Goal: Information Seeking & Learning: Learn about a topic

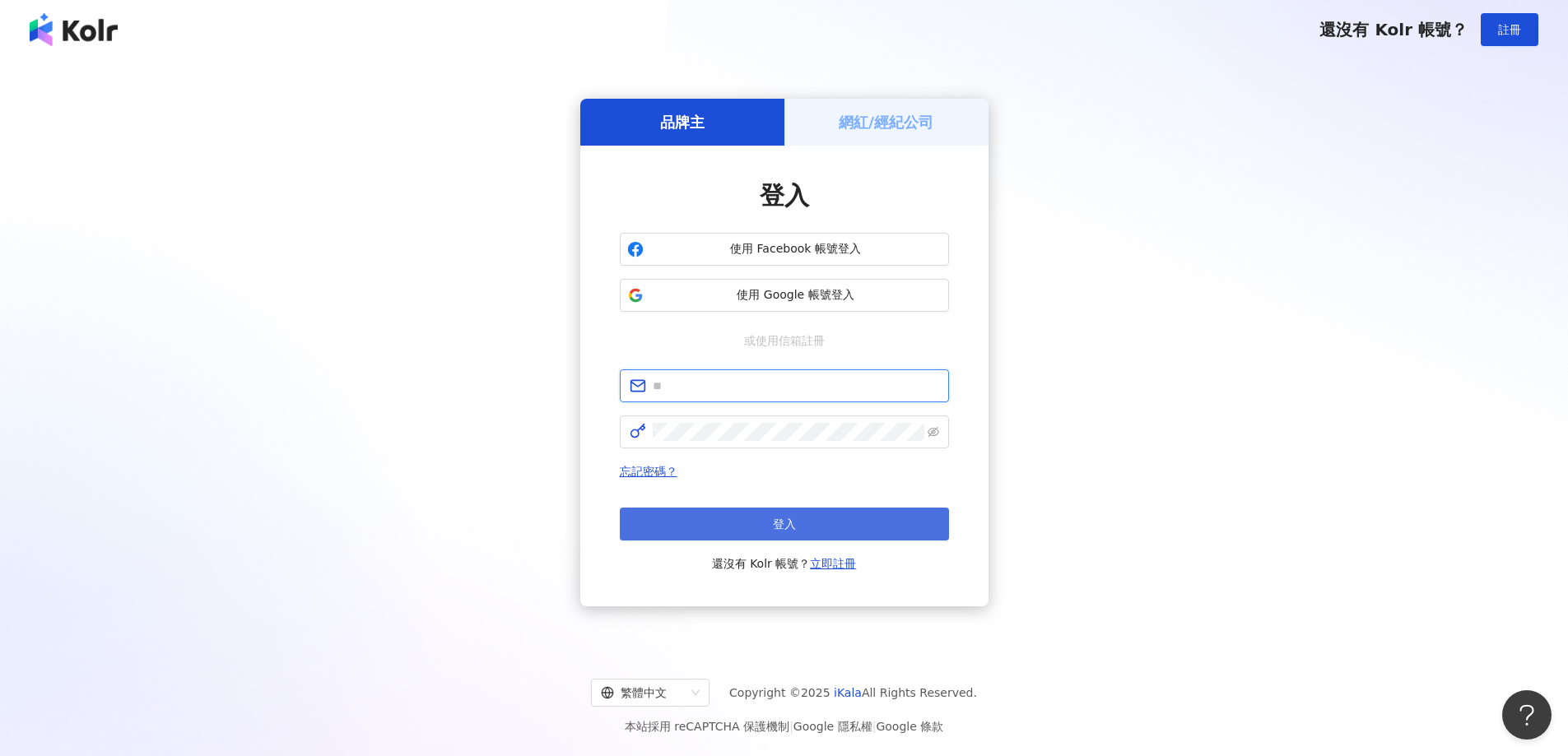
type input "**********"
click at [775, 537] on button "登入" at bounding box center [784, 523] width 329 height 33
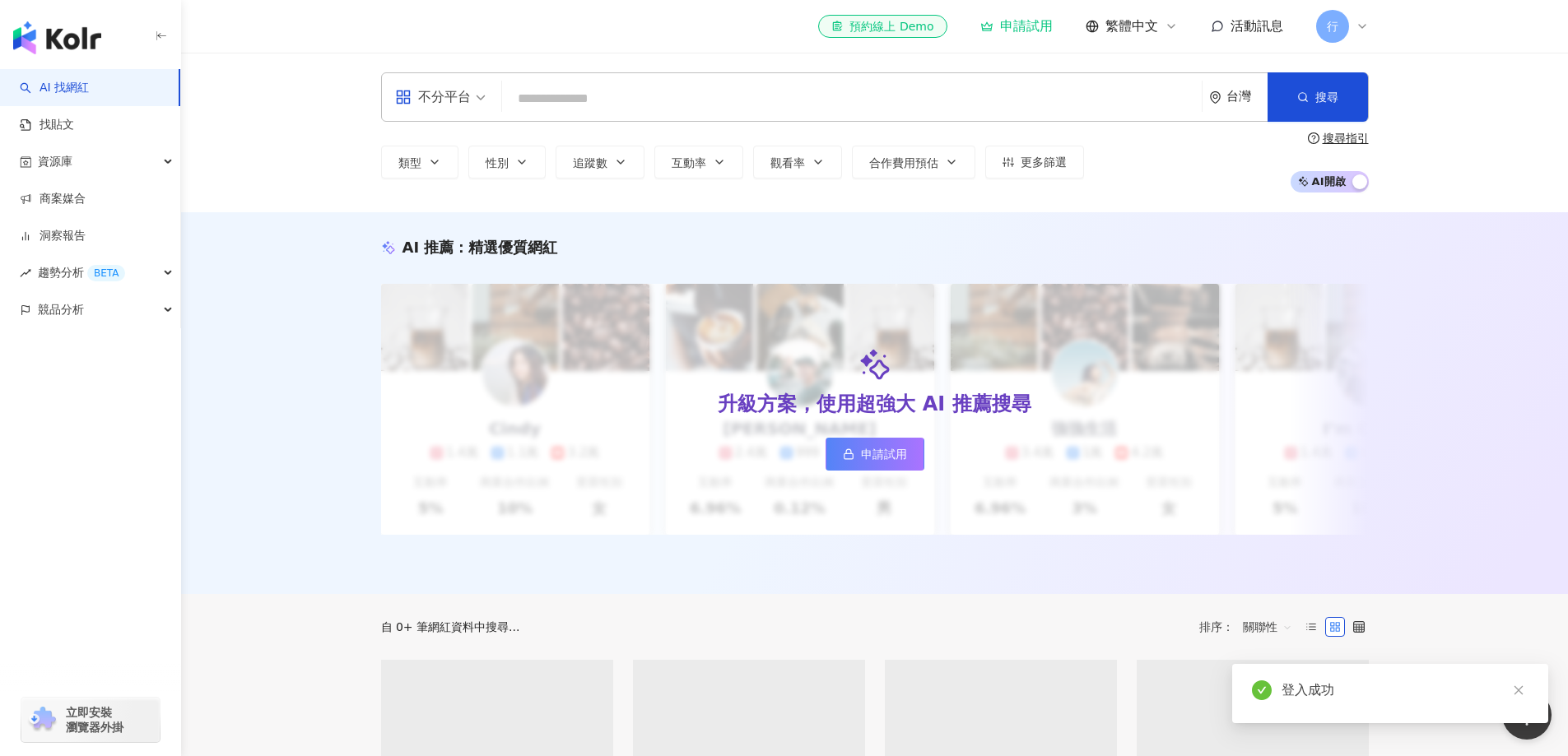
click at [626, 101] on input "search" at bounding box center [851, 98] width 687 height 31
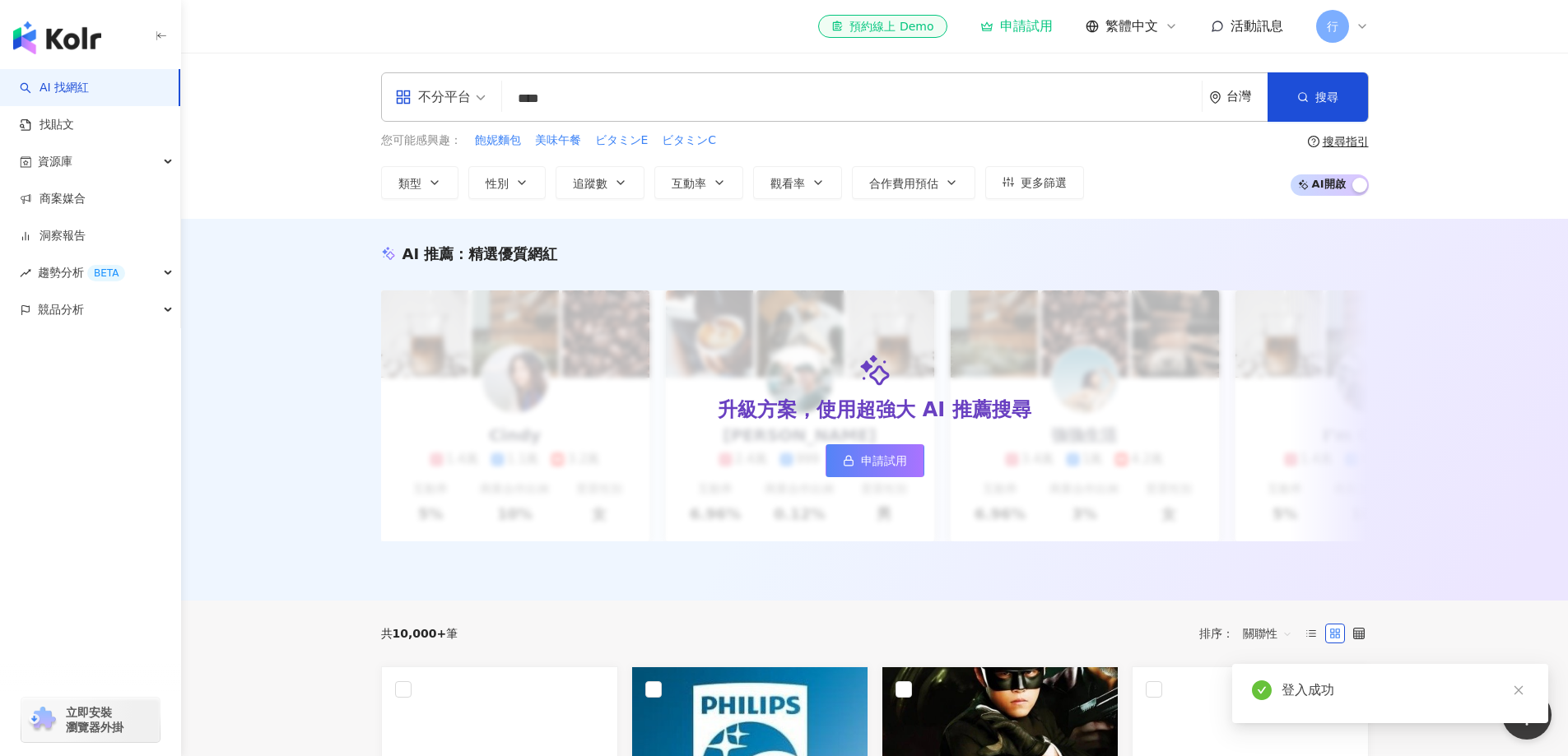
type input "**"
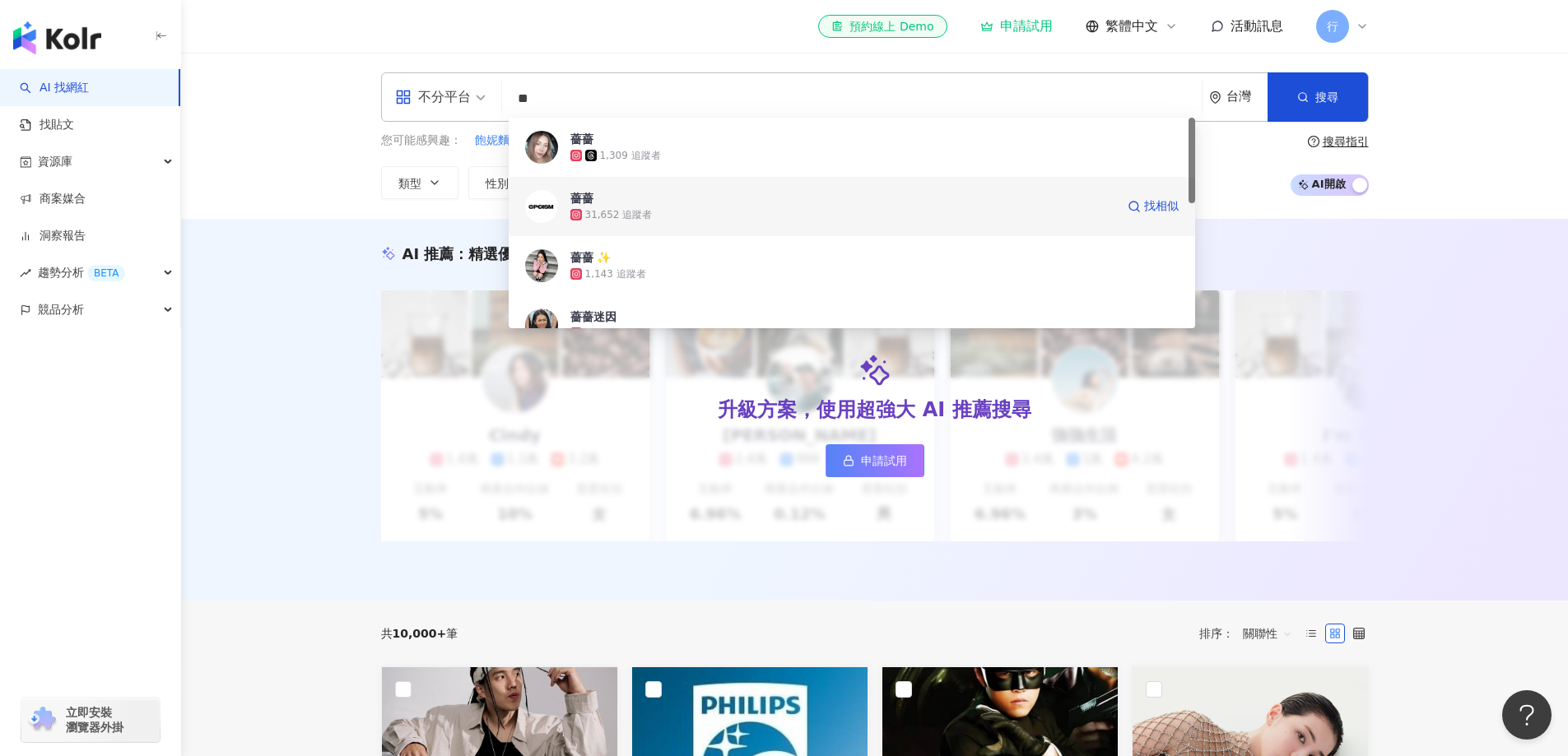
scroll to position [247, 0]
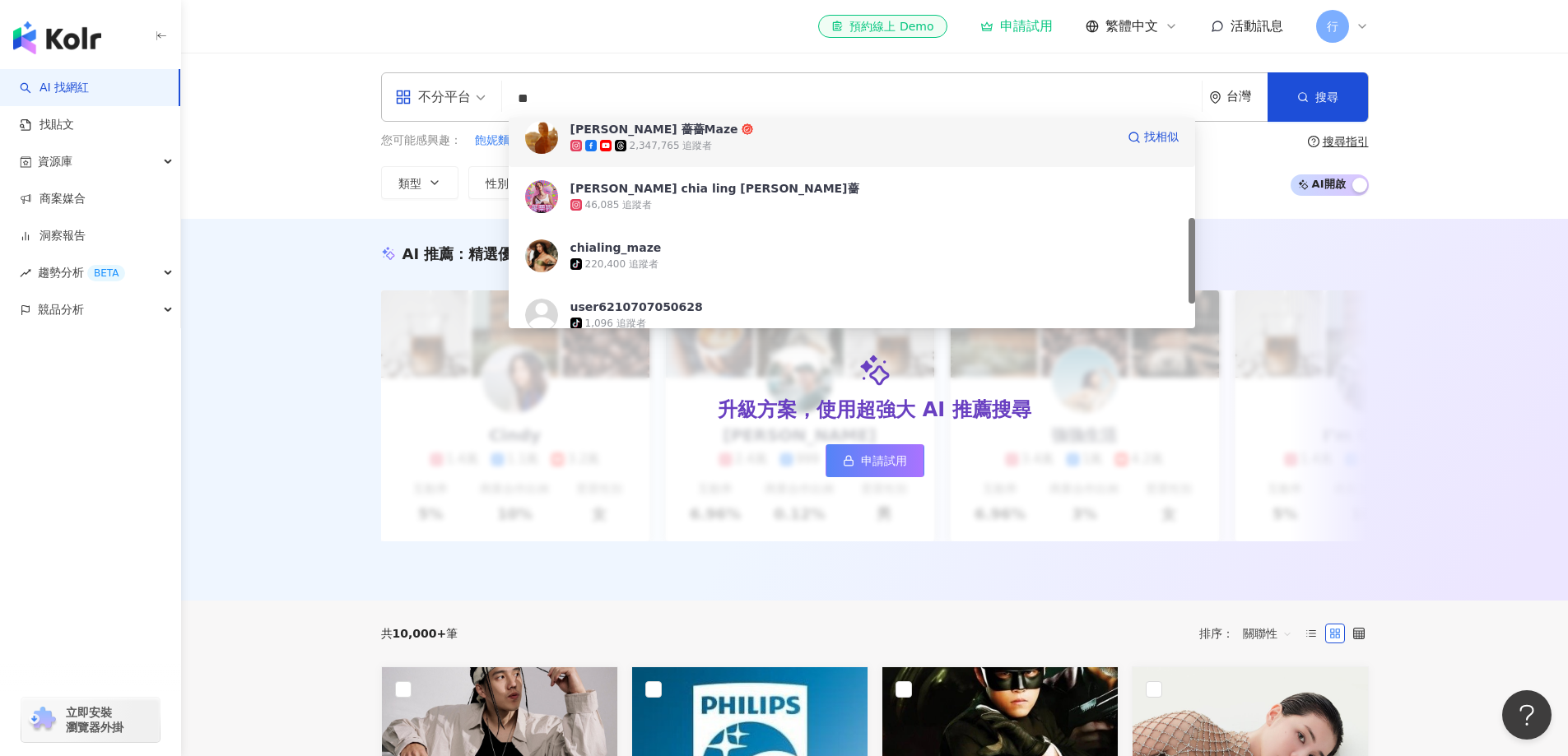
click at [642, 136] on div "林嘉凌 薔薔Maze" at bounding box center [654, 129] width 168 height 17
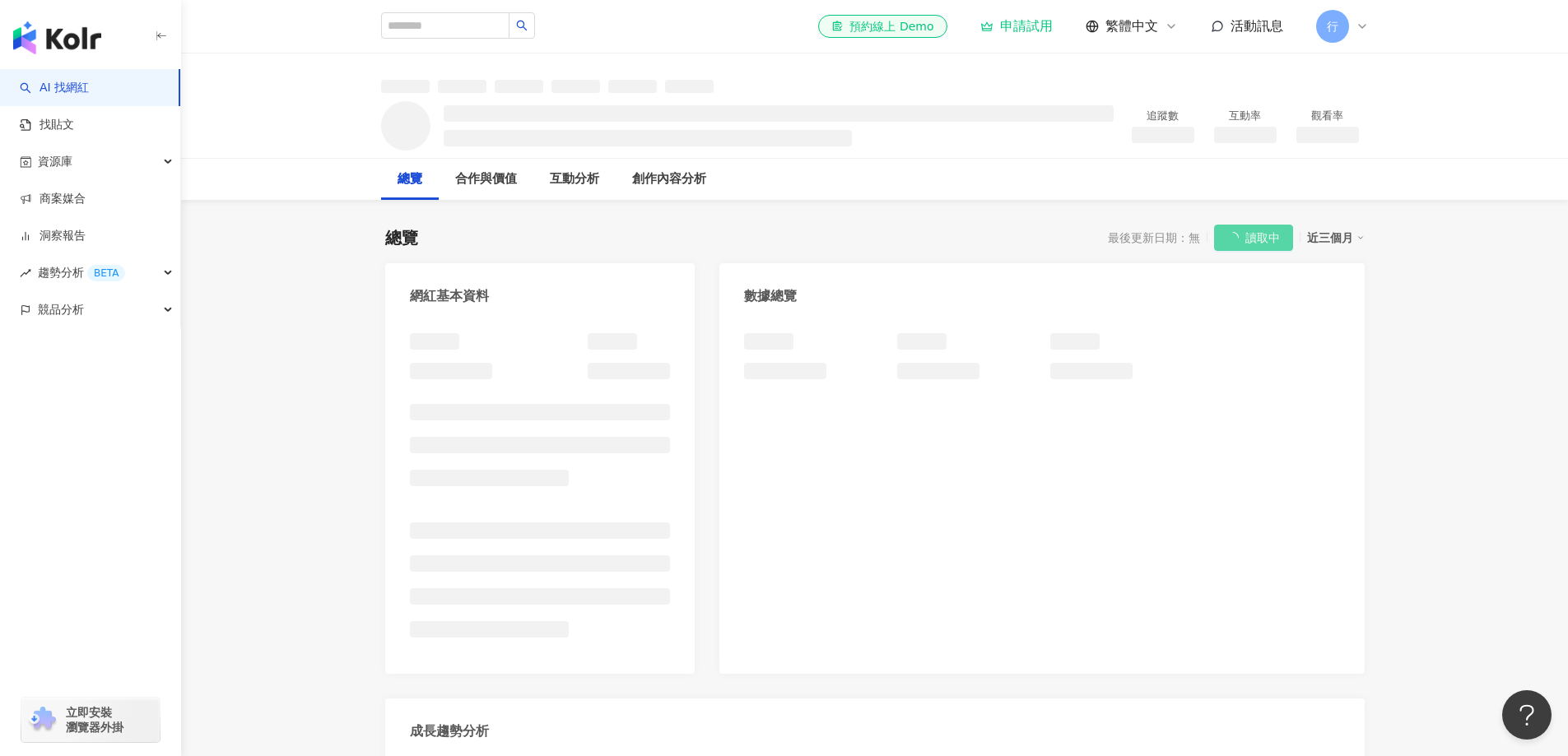
scroll to position [329, 0]
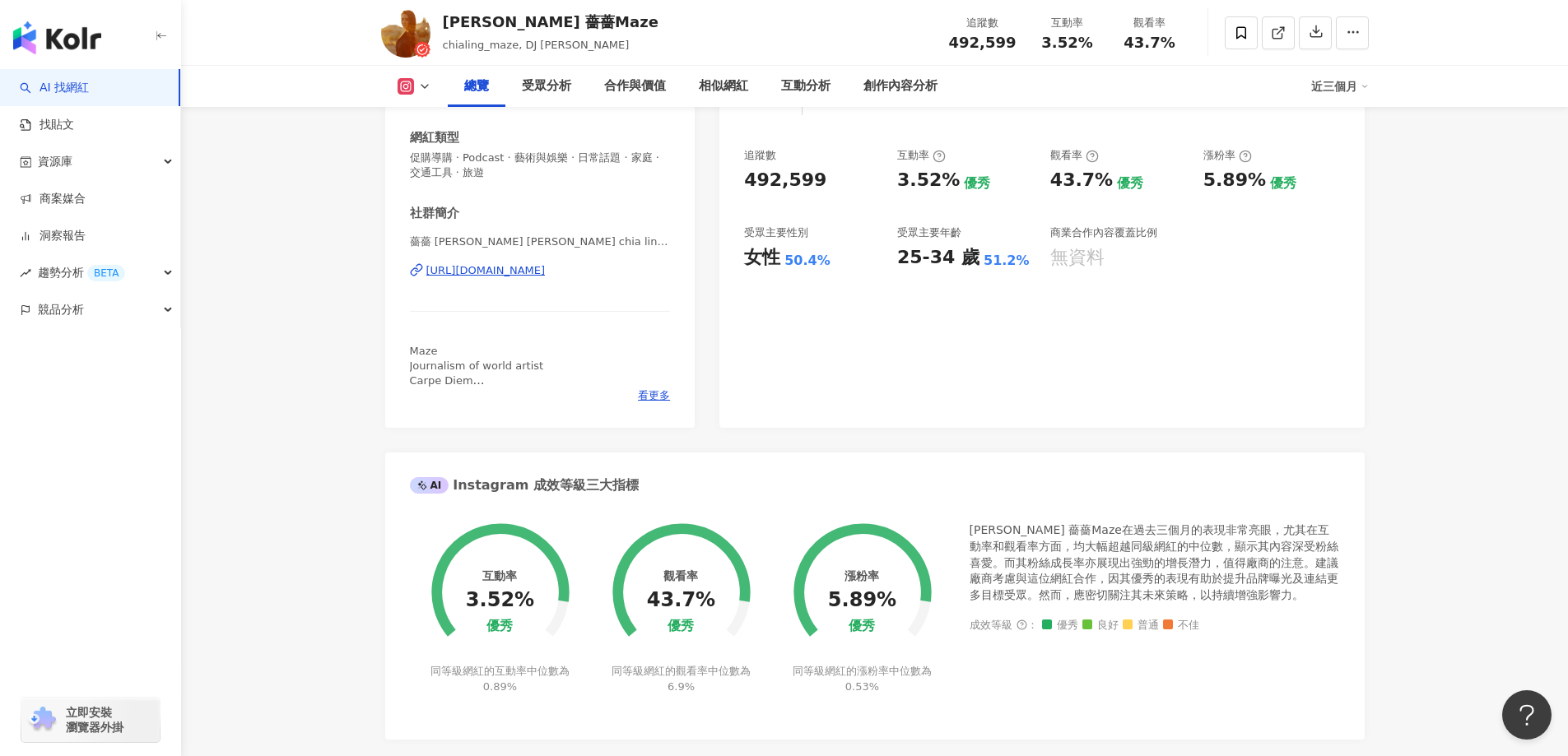
scroll to position [164, 0]
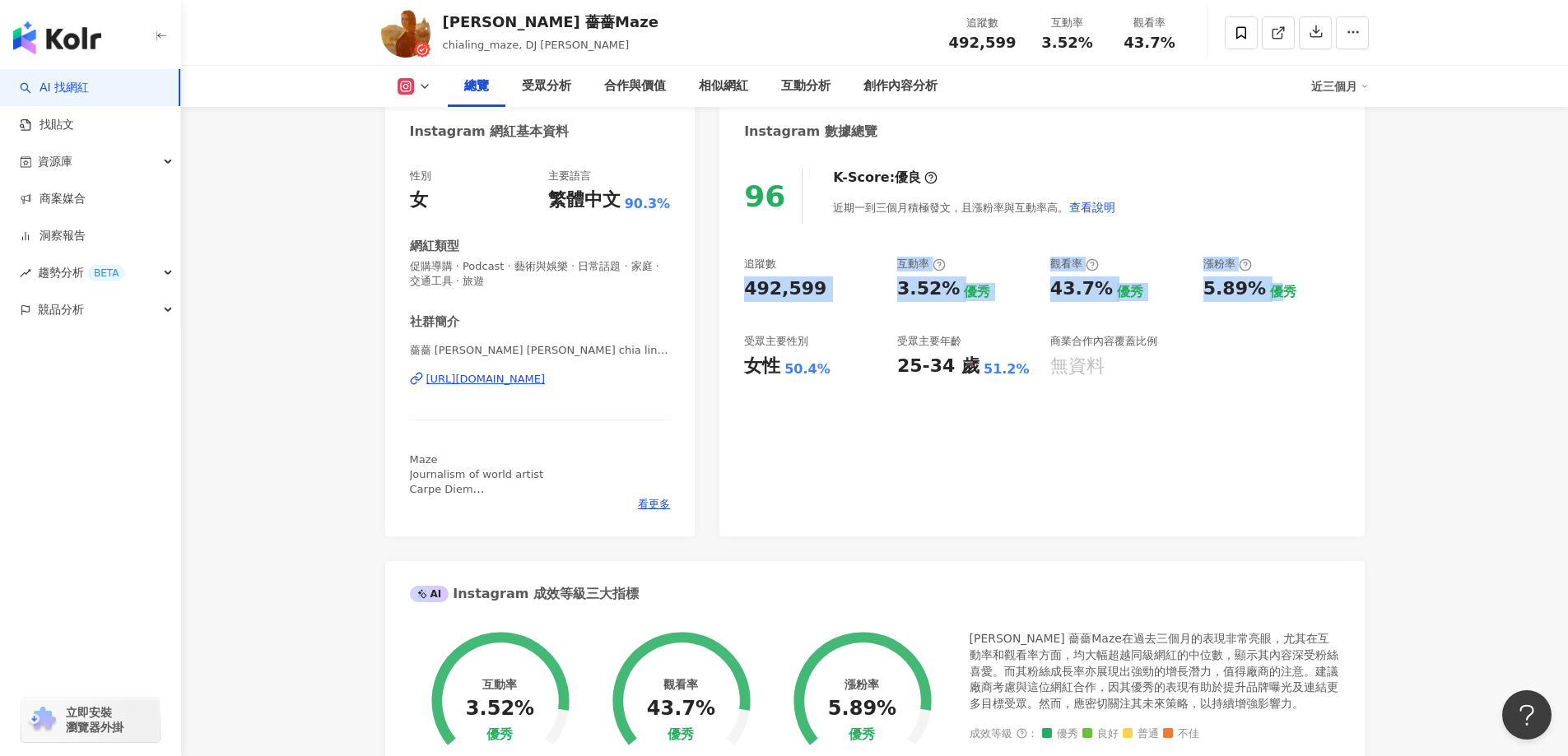
drag, startPoint x: 745, startPoint y: 288, endPoint x: 1283, endPoint y: 294, distance: 538.0
click at [1282, 294] on div "追蹤數 492,599 互動率 3.52% 優秀 觀看率 43.7% 優秀 漲粉率 5.89% 優秀 受眾主要性別 女性 50.4% 受眾主要年齡 25-34…" at bounding box center [1041, 318] width 595 height 121
click at [1283, 294] on div "優秀" at bounding box center [1283, 292] width 26 height 18
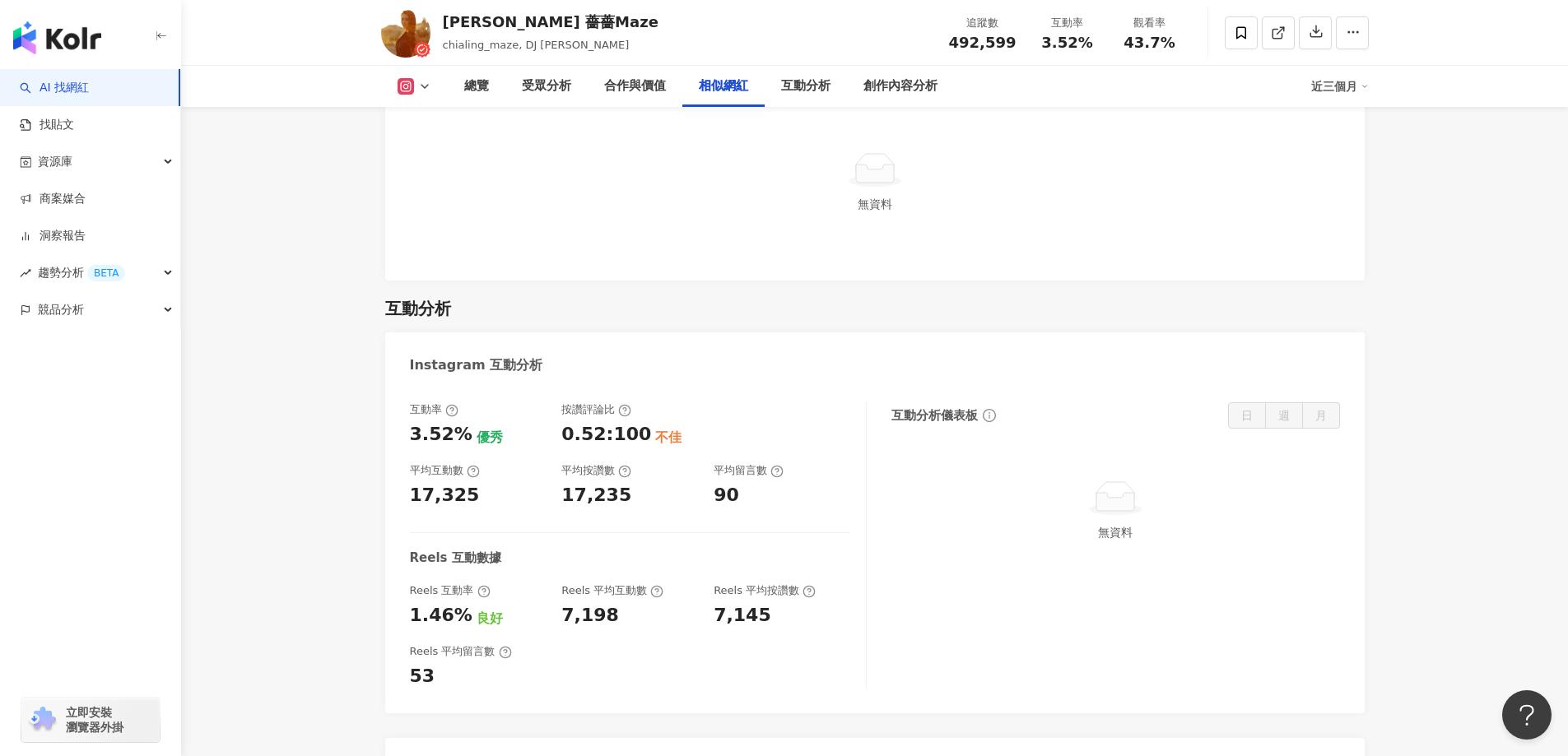
scroll to position [3045, 0]
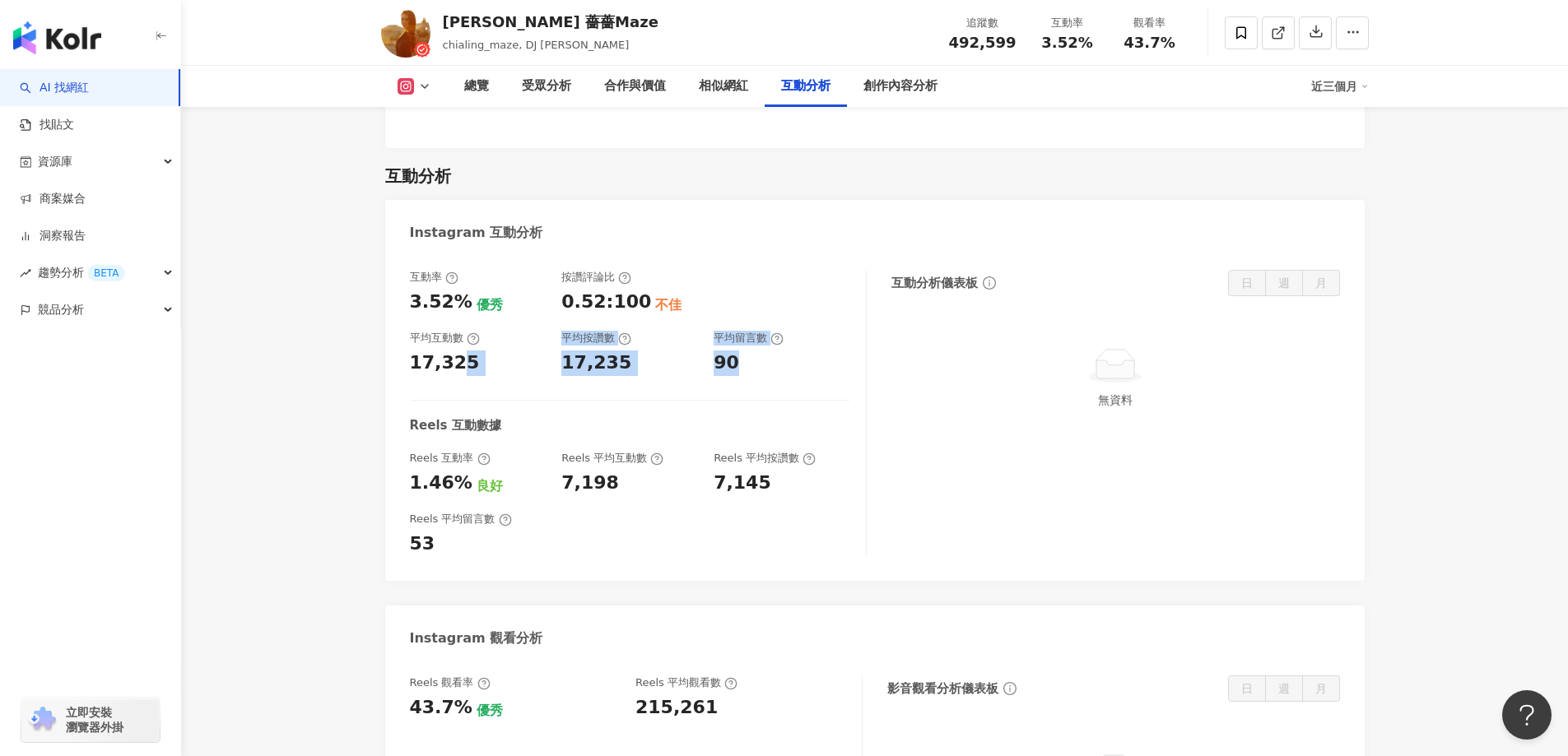
drag, startPoint x: 453, startPoint y: 329, endPoint x: 777, endPoint y: 341, distance: 324.2
click at [777, 341] on div "互動率 3.52% 優秀 按讚評論比 0.52:100 不佳 平均互動數 17,325 平均按讚數 17,235 平均留言數 90" at bounding box center [630, 322] width 439 height 106
click at [777, 350] on div "90" at bounding box center [781, 363] width 135 height 25
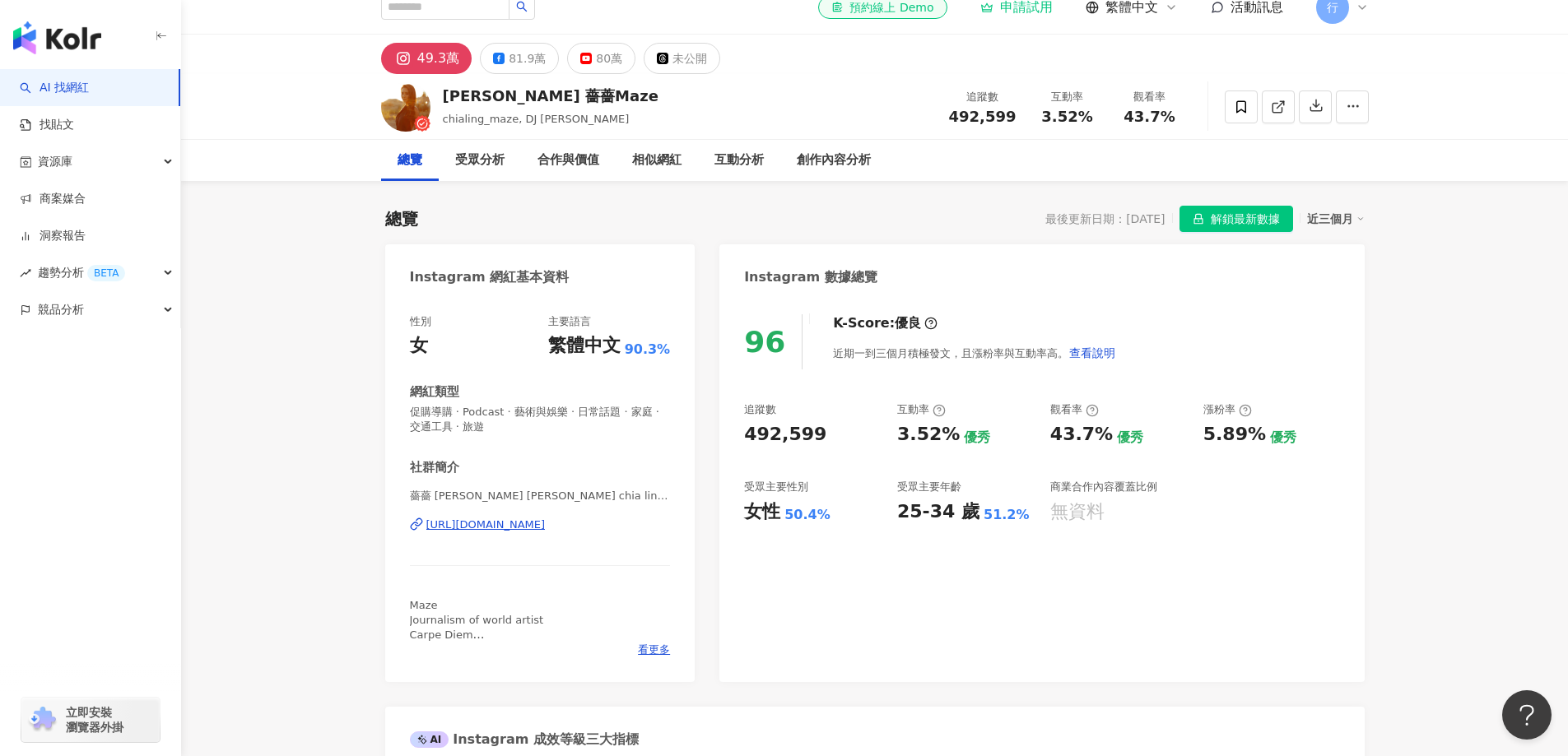
scroll to position [0, 0]
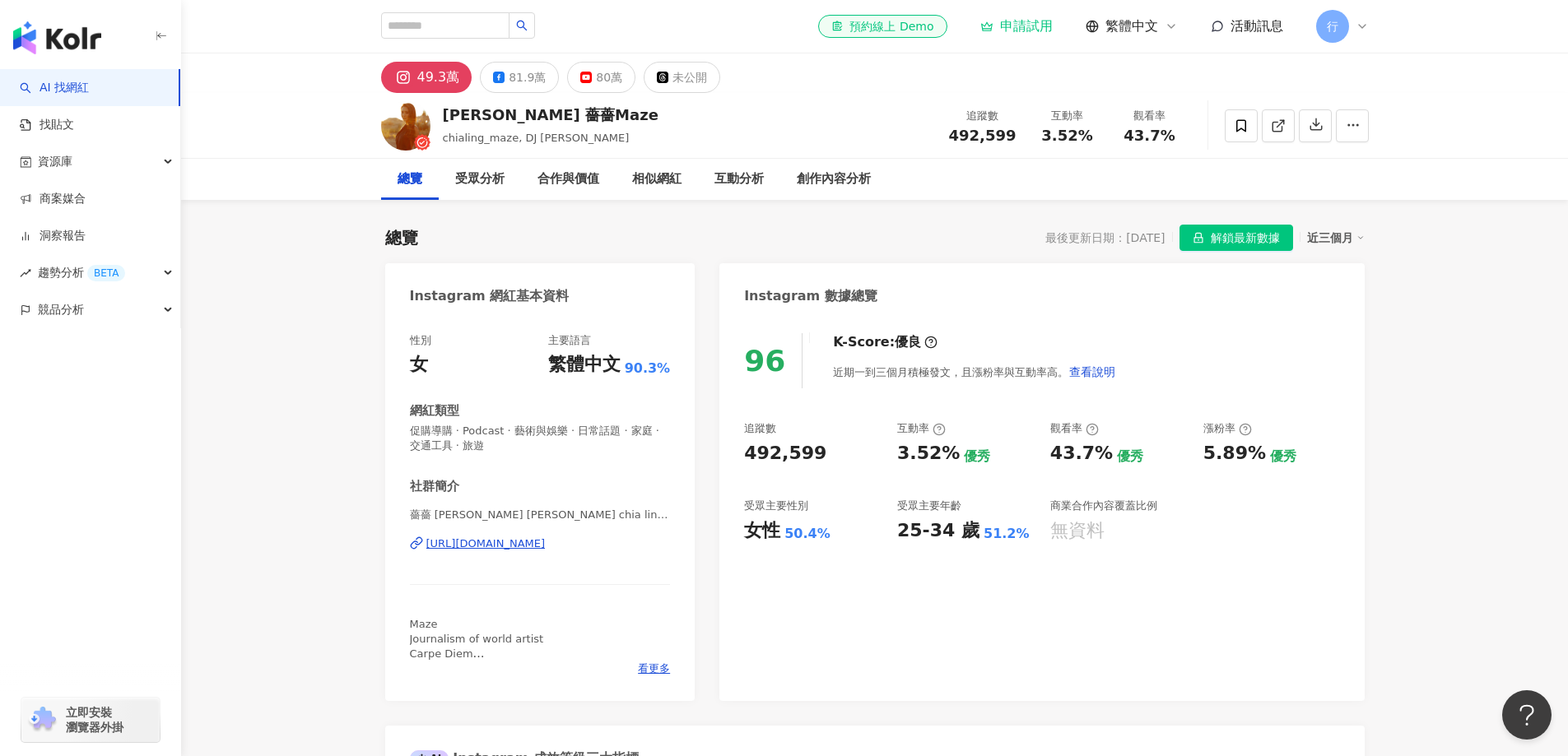
click at [873, 611] on div "96 K-Score : 優良 近期一到三個月積極發文，且漲粉率與互動率高。 查看說明 追蹤數 492,599 互動率 3.52% 優秀 觀看率 43.7% …" at bounding box center [1042, 508] width 645 height 384
click at [1245, 350] on div "96 K-Score : 優良 近期一到三個月積極發文，且漲粉率與互動率高。 查看說明" at bounding box center [1041, 361] width 595 height 55
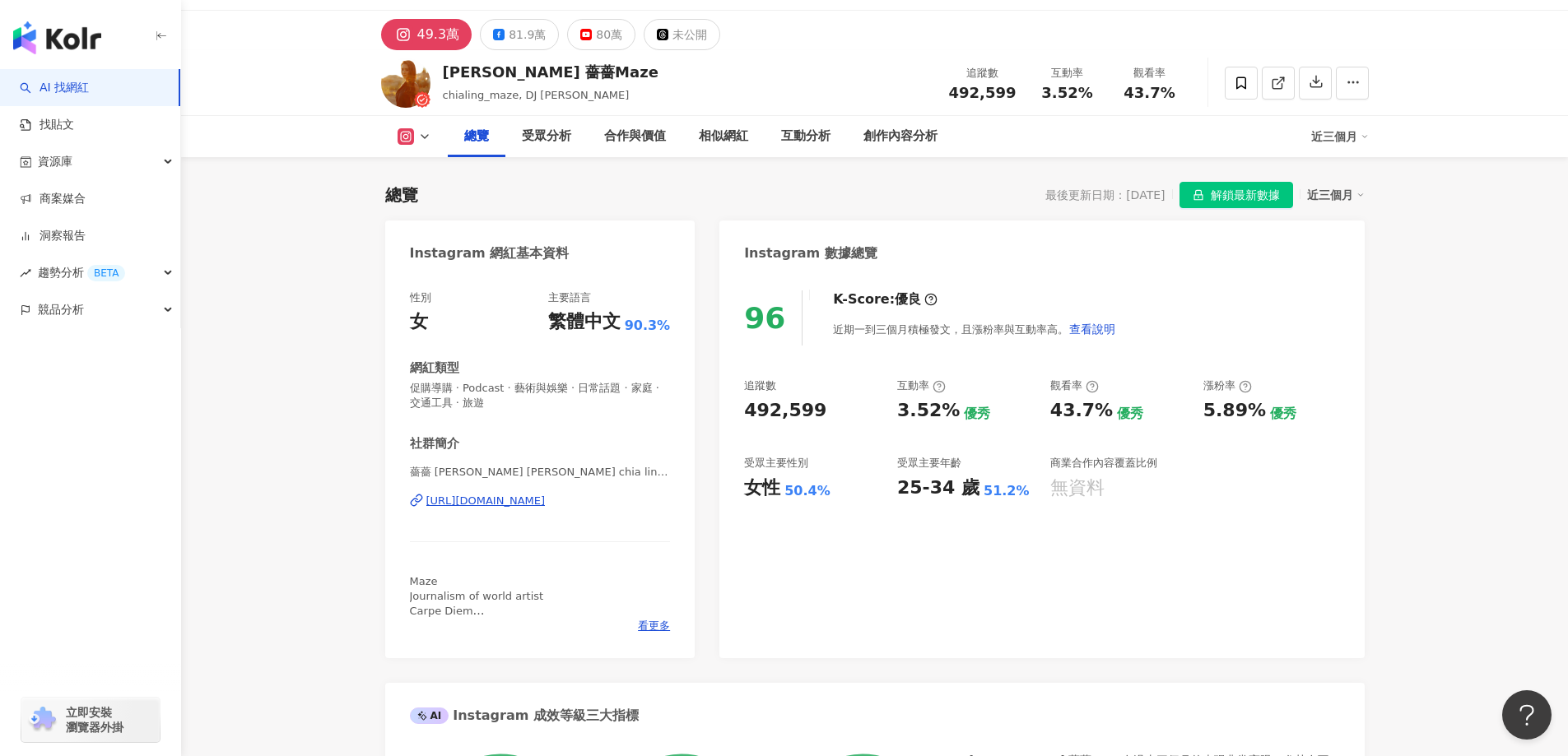
scroll to position [82, 0]
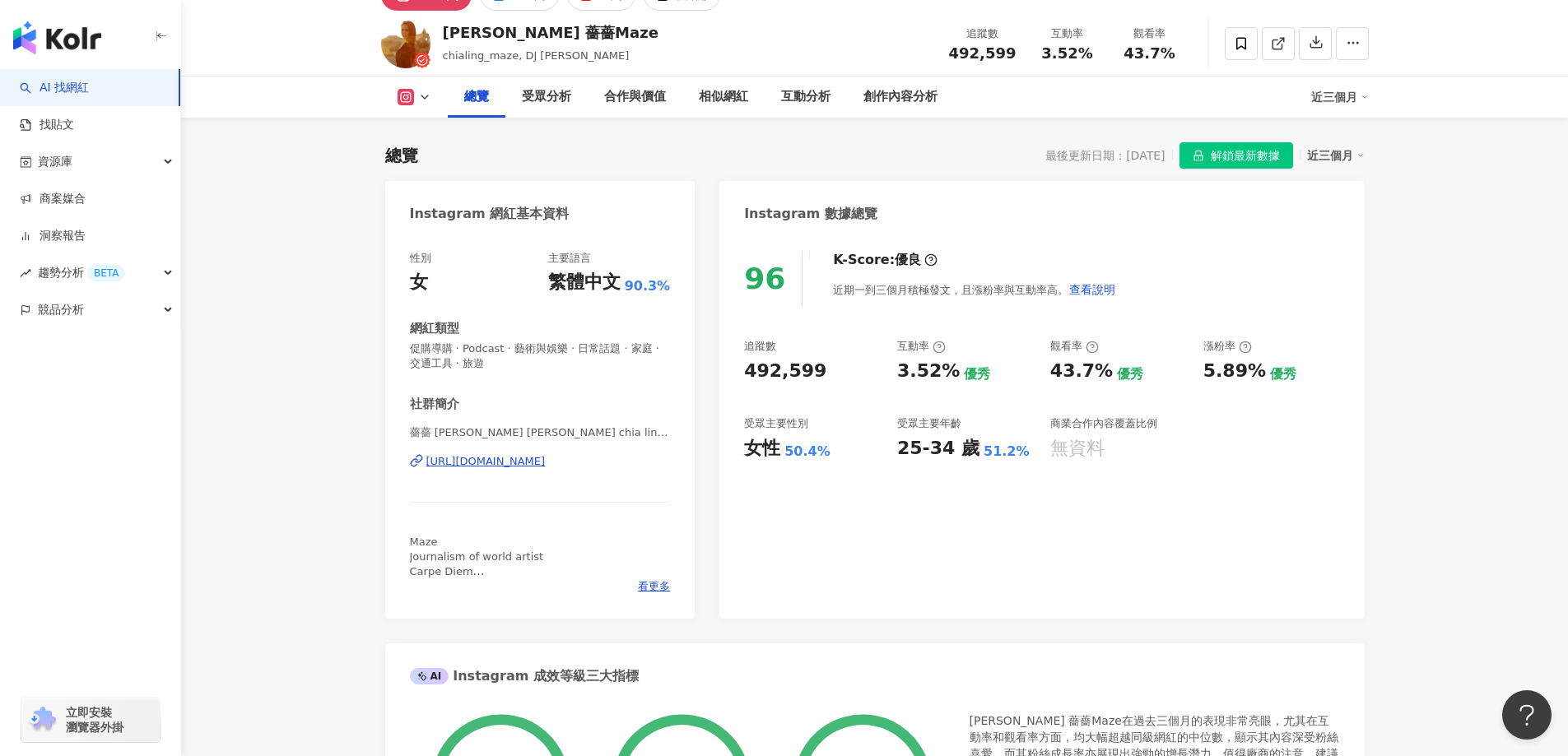
click at [908, 622] on div "Instagram 網紅基本資料 性別 女 主要語言 繁體中文 90.3% 網紅類型 促購導購 · Podcast · 藝術與娛樂 · 日常話題 · 家庭 ·…" at bounding box center [875, 755] width 979 height 1148
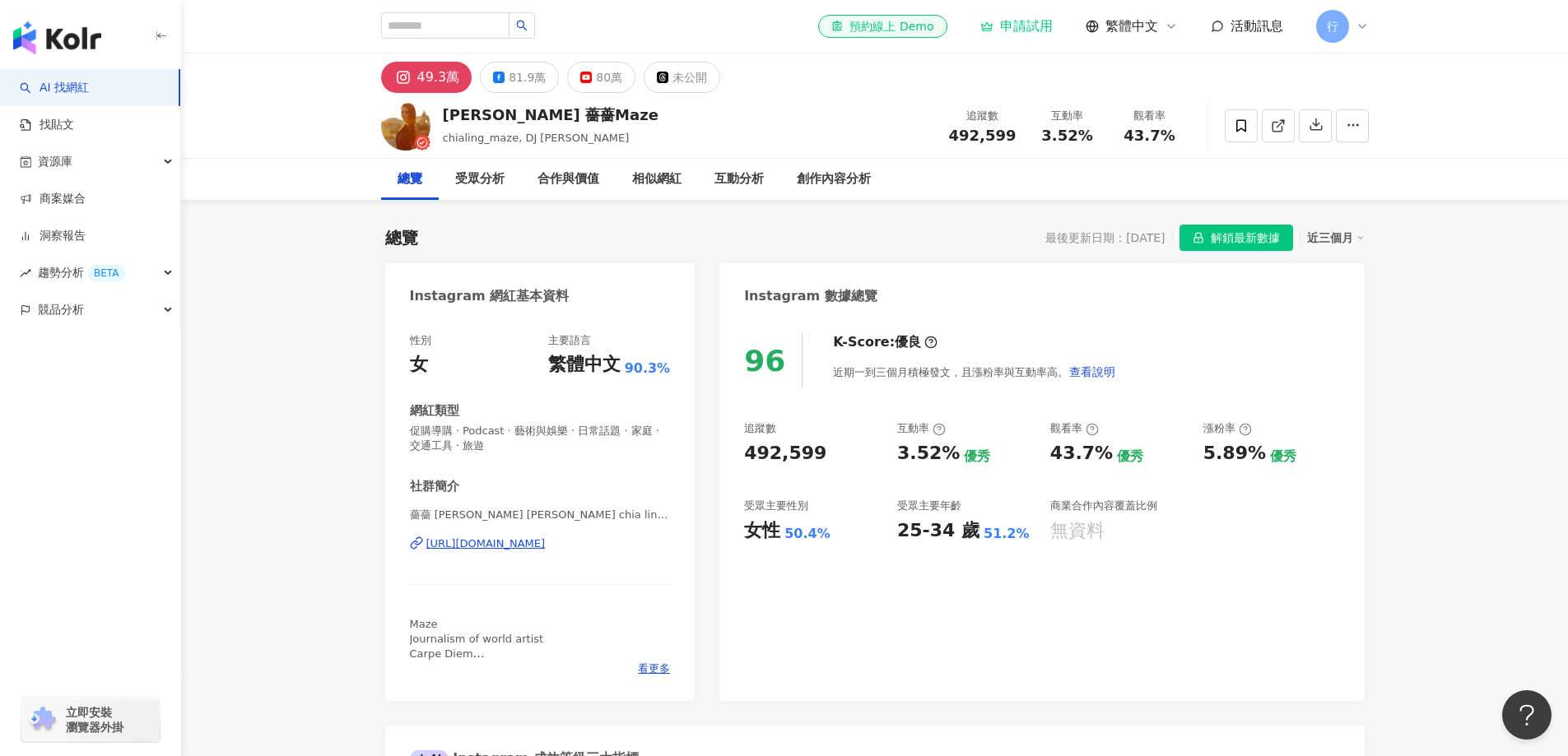
click at [832, 692] on div "96 K-Score : 優良 近期一到三個月積極發文，且漲粉率與互動率高。 查看說明 追蹤數 492,599 互動率 3.52% 優秀 觀看率 43.7% …" at bounding box center [1042, 508] width 645 height 384
click at [424, 22] on input "search" at bounding box center [445, 25] width 128 height 26
type input "**"
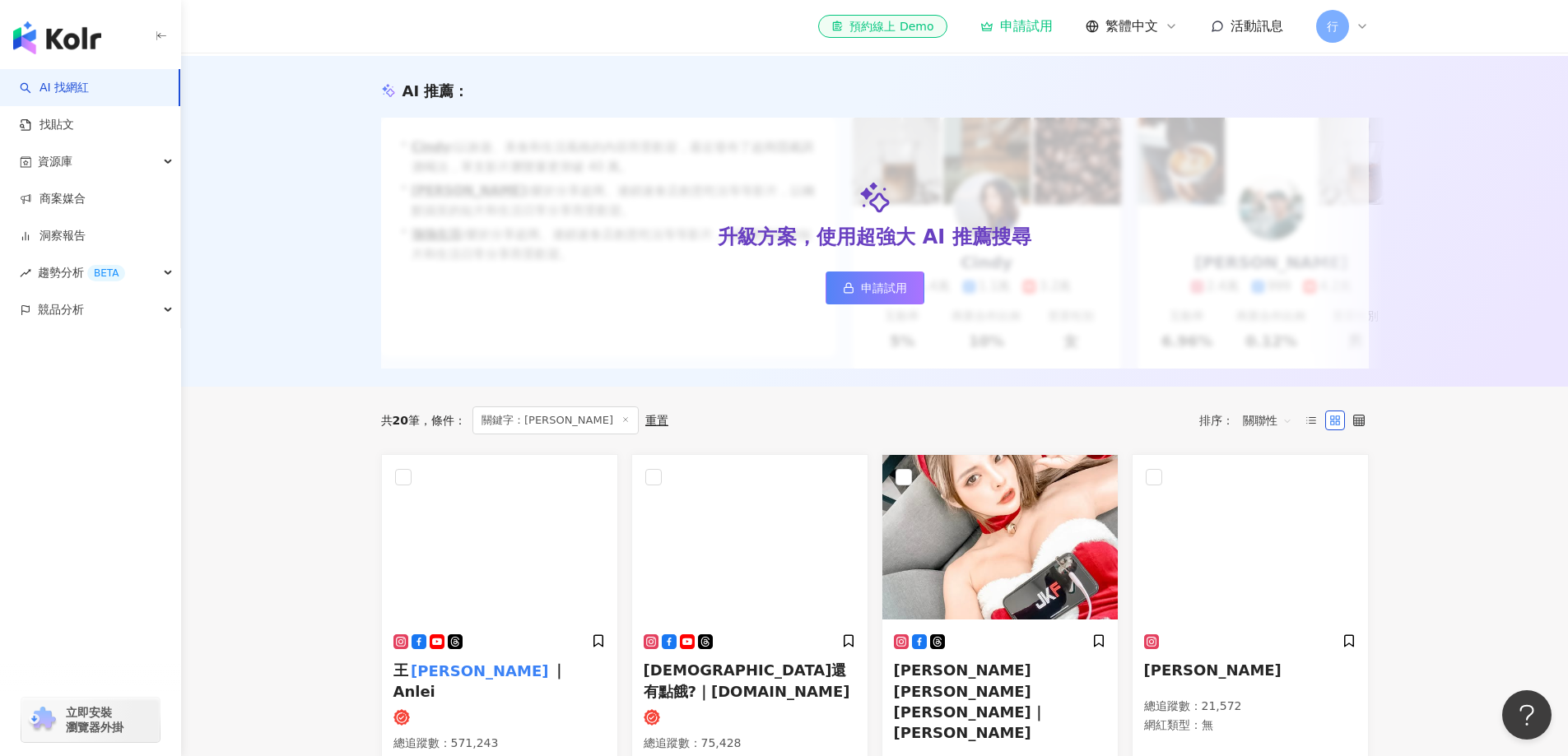
scroll to position [164, 0]
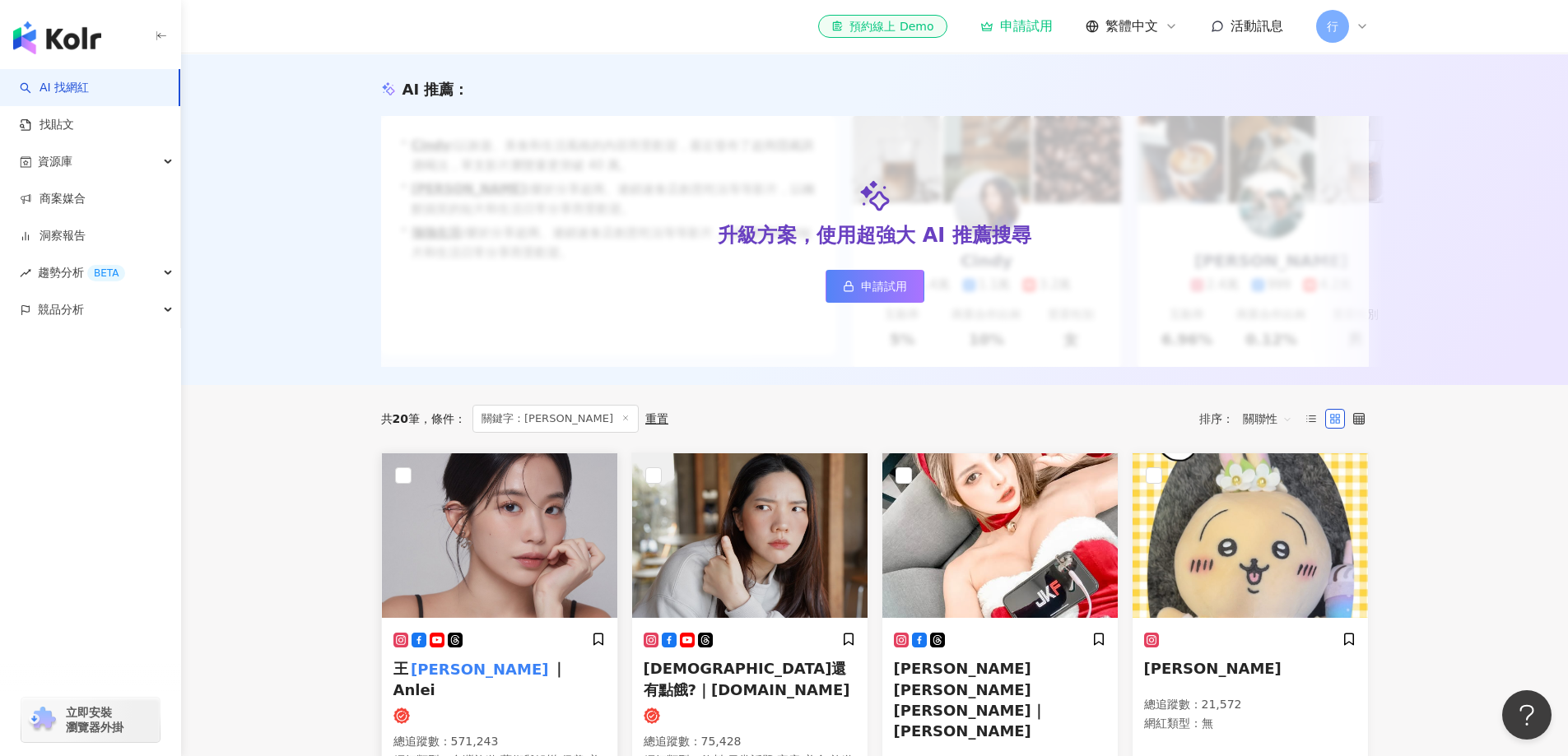
click at [483, 572] on img at bounding box center [500, 535] width 235 height 164
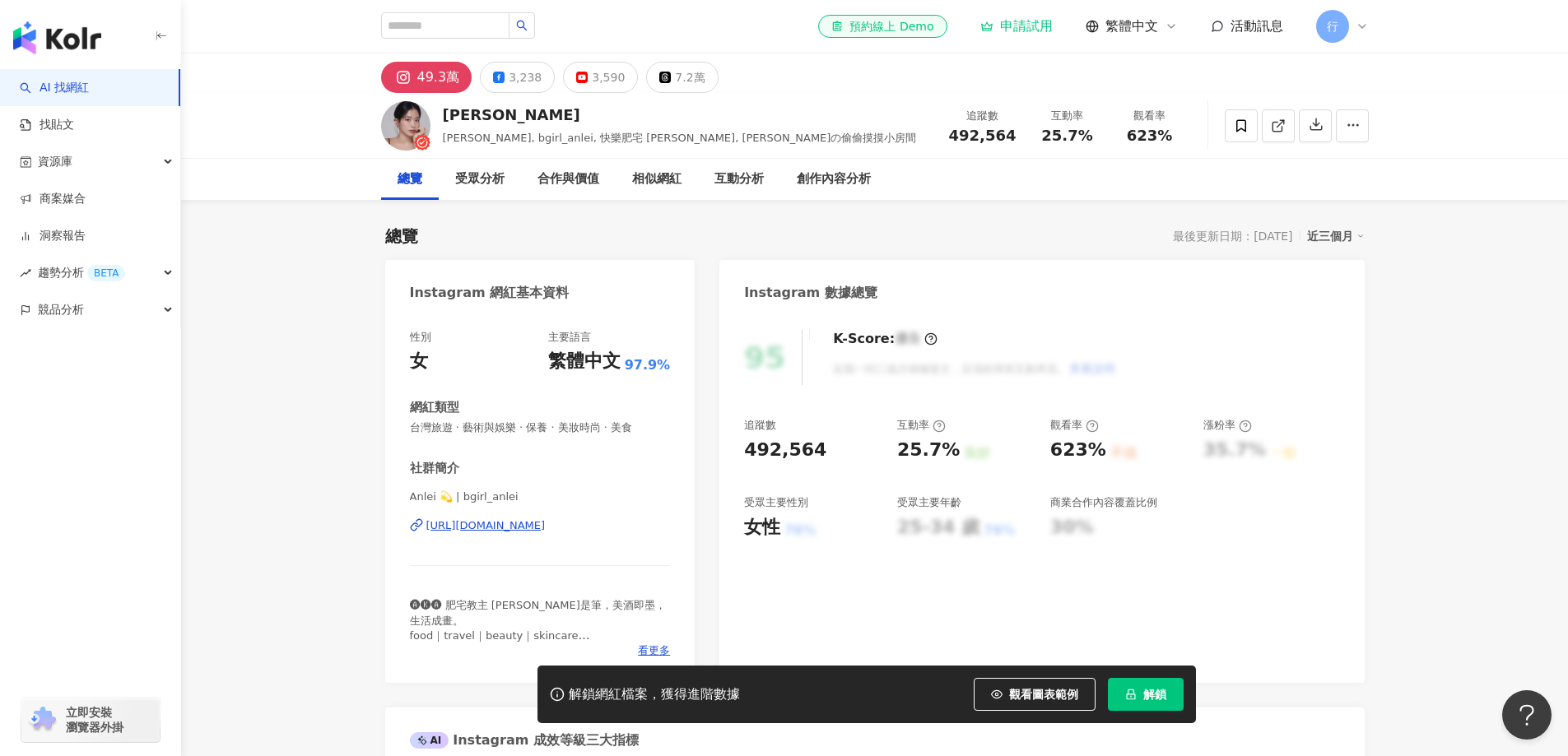
click at [1153, 705] on button "解鎖" at bounding box center [1145, 694] width 76 height 33
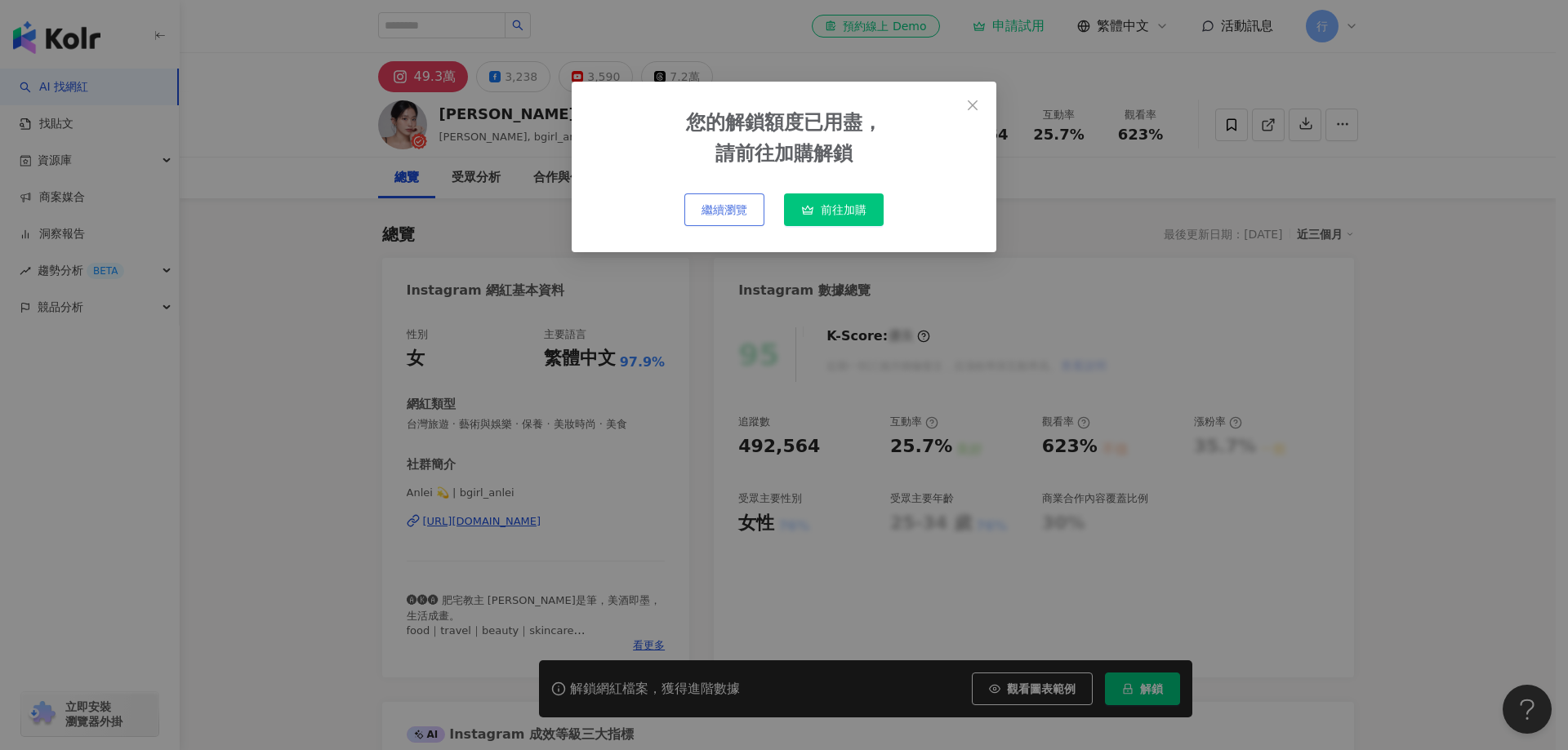
click at [716, 209] on span "繼續瀏覽" at bounding box center [724, 210] width 45 height 13
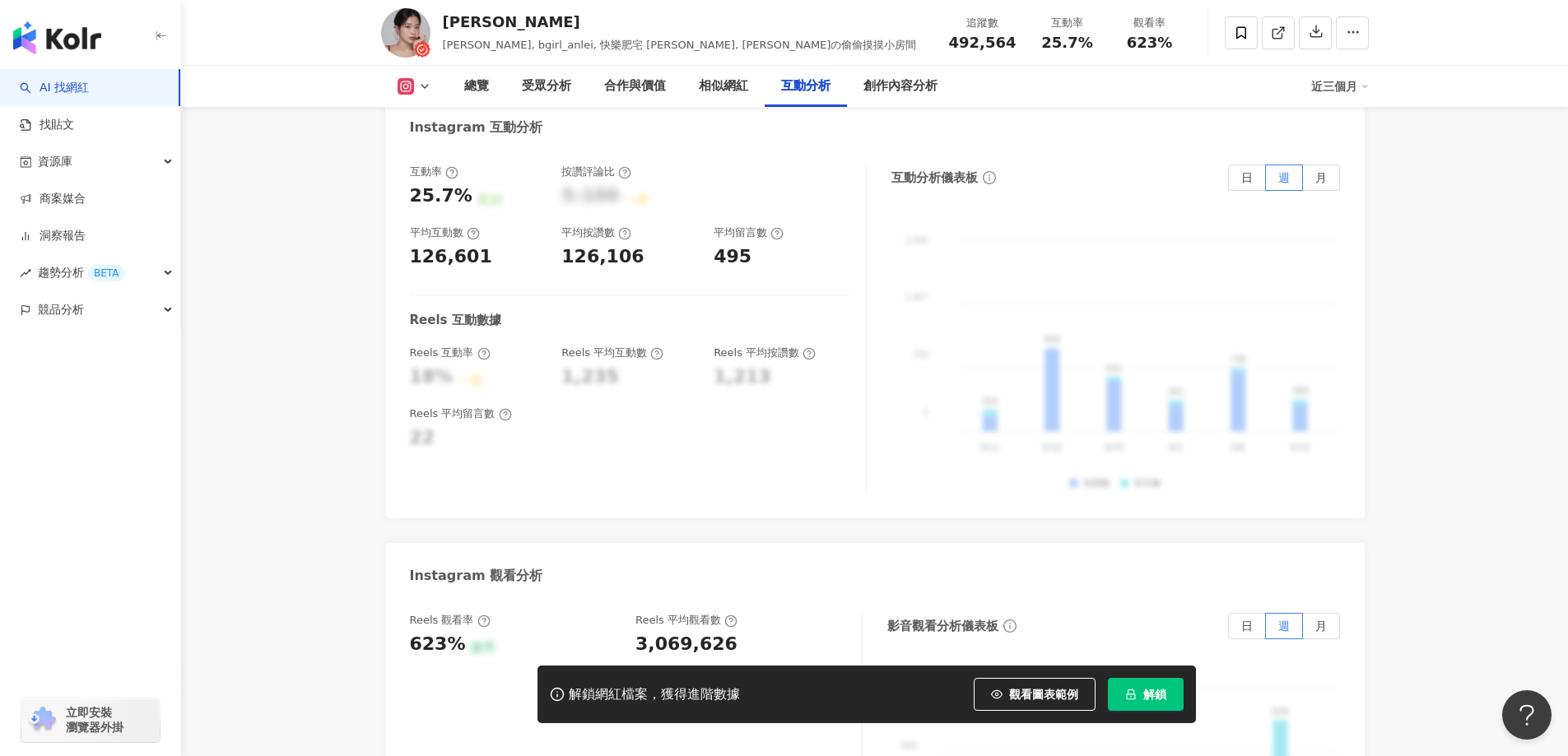
scroll to position [3342, 0]
